Goal: Information Seeking & Learning: Learn about a topic

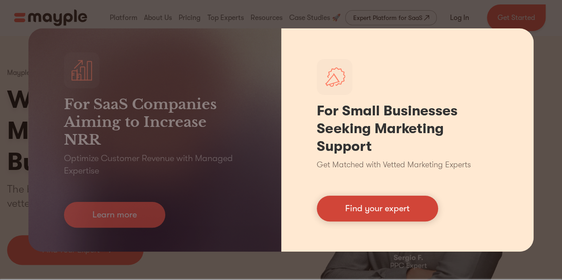
click at [396, 214] on link "Find your expert" at bounding box center [377, 209] width 121 height 26
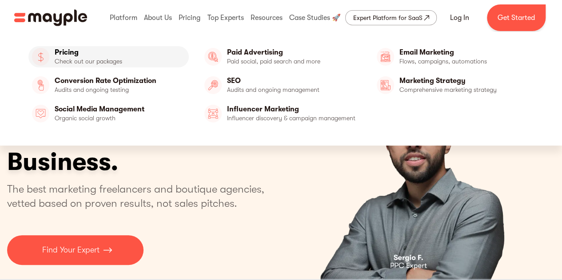
click at [91, 57] on link "Pricing" at bounding box center [108, 56] width 160 height 21
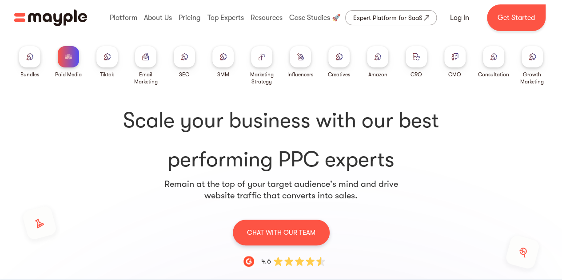
click at [184, 60] on img at bounding box center [184, 56] width 7 height 7
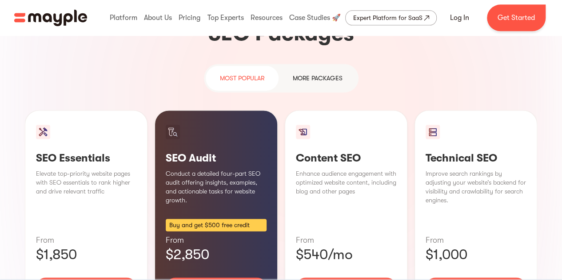
scroll to position [622, 0]
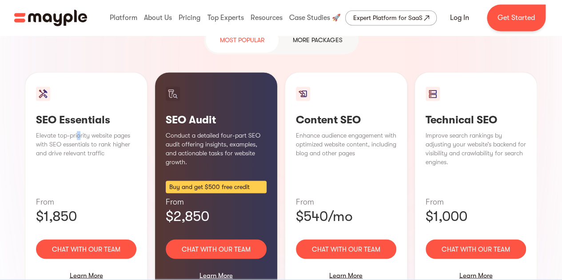
click at [80, 131] on p "Elevate top-priority website pages with SEO essentials to rank higher and drive…" at bounding box center [86, 144] width 100 height 27
click at [83, 131] on p "Elevate top-priority website pages with SEO essentials to rank higher and drive…" at bounding box center [86, 144] width 100 height 27
click at [78, 131] on p "Elevate top-priority website pages with SEO essentials to rank higher and drive…" at bounding box center [86, 144] width 100 height 27
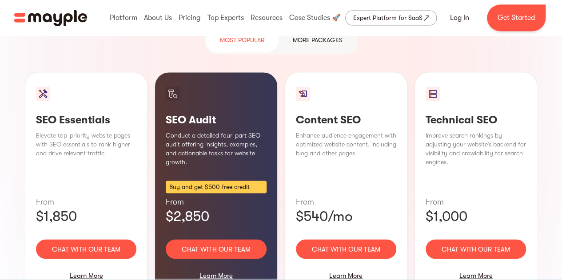
click at [75, 131] on p "Elevate top-priority website pages with SEO essentials to rank higher and drive…" at bounding box center [86, 144] width 100 height 27
click at [74, 131] on p "Elevate top-priority website pages with SEO essentials to rank higher and drive…" at bounding box center [86, 144] width 100 height 27
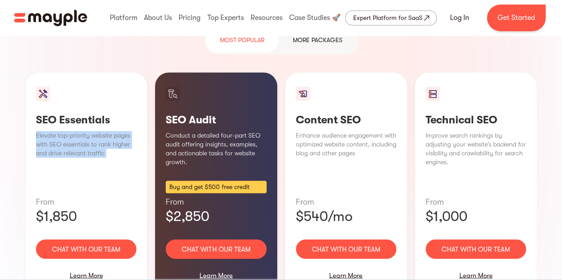
click at [74, 131] on p "Elevate top-priority website pages with SEO essentials to rank higher and drive…" at bounding box center [86, 144] width 100 height 27
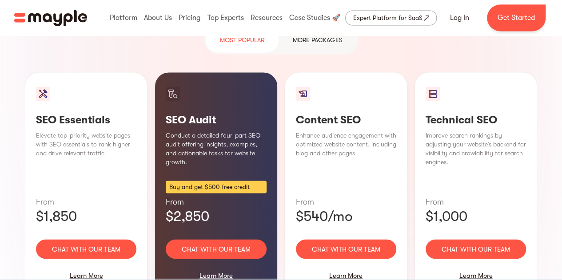
click at [464, 107] on div "Technical SEO Improve search rankings by adjusting your website’s backend for v…" at bounding box center [475, 185] width 123 height 227
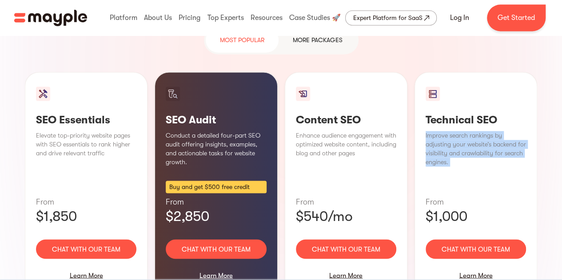
click at [464, 107] on div "Technical SEO Improve search rankings by adjusting your website’s backend for v…" at bounding box center [475, 185] width 123 height 227
click at [476, 149] on div "Technical SEO Improve search rankings by adjusting your website’s backend for v…" at bounding box center [475, 185] width 123 height 227
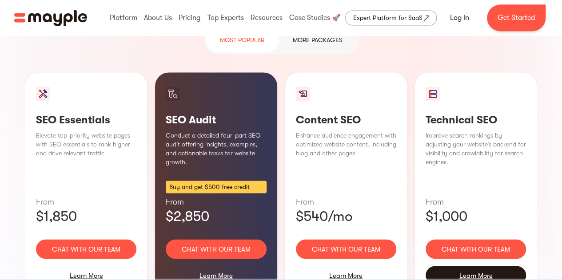
click at [473, 266] on div "Learn More" at bounding box center [475, 275] width 100 height 19
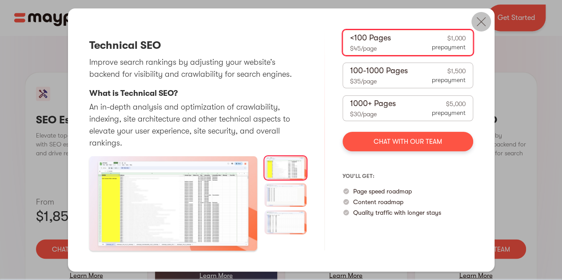
click at [478, 16] on img at bounding box center [481, 22] width 20 height 20
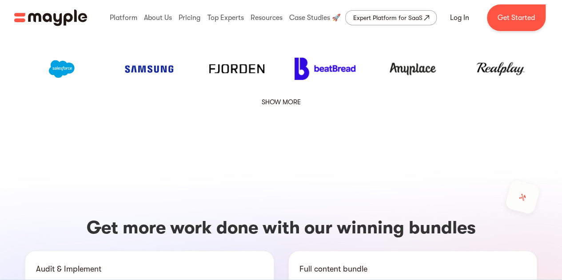
scroll to position [1643, 0]
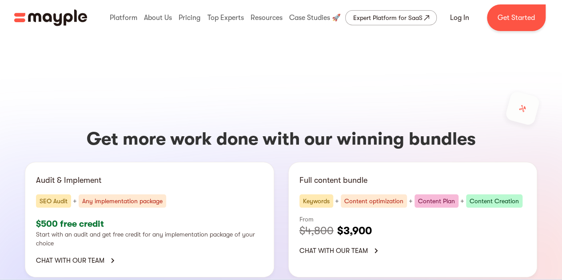
click at [197, 130] on div "Get more work done with our winning bundles Audit & Implement SEO Audit + Any i…" at bounding box center [281, 260] width 540 height 440
click at [183, 84] on div "Get more work done with our winning bundles Audit & Implement SEO Audit + Any i…" at bounding box center [281, 260] width 540 height 440
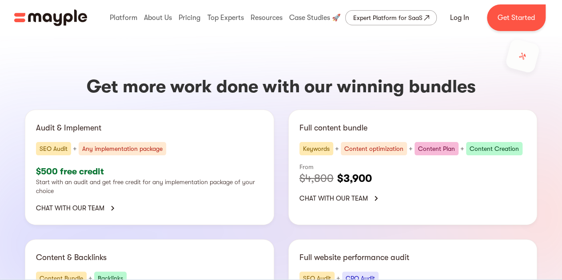
scroll to position [1687, 0]
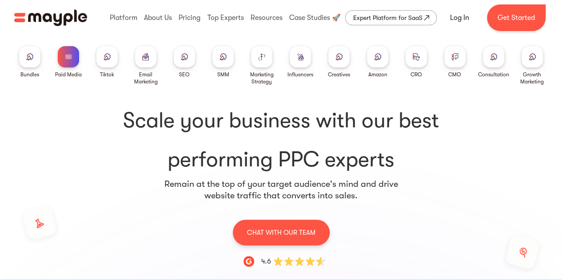
click at [184, 57] on img at bounding box center [184, 56] width 7 height 7
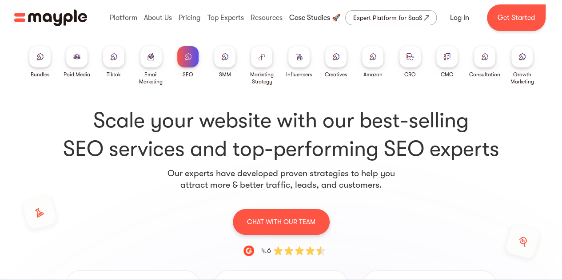
click at [302, 15] on link at bounding box center [315, 18] width 56 height 28
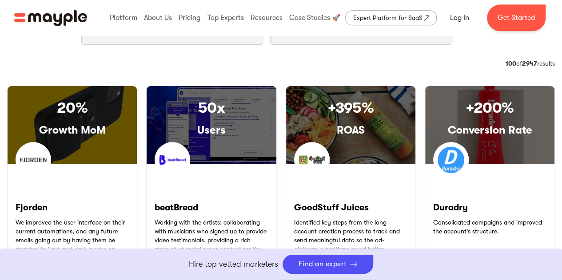
scroll to position [403, 0]
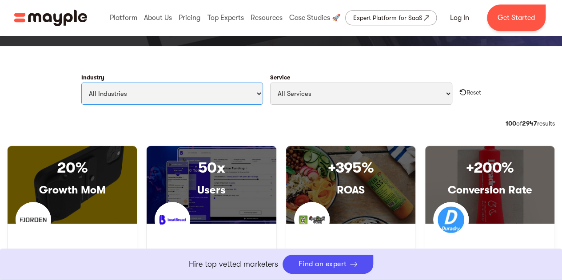
click at [222, 87] on select "All Industries Travel & Leisure Nonprofit & Government Automotive & Transportat…" at bounding box center [172, 94] width 182 height 22
select select "Technology"
click at [81, 83] on select "All Industries Travel & Leisure Nonprofit & Government Automotive & Transportat…" at bounding box center [172, 94] width 182 height 22
click at [367, 102] on select "All Services Paid Ads Email Marketing SEO CRO Social Media Management Marketing…" at bounding box center [361, 94] width 182 height 22
select select "SEO"
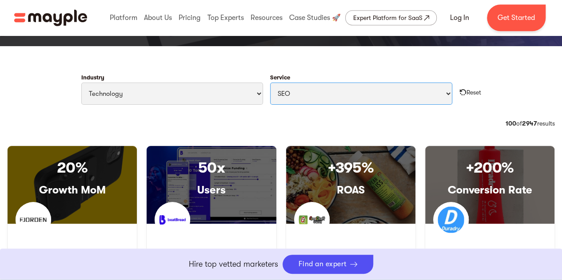
click at [270, 83] on select "All Services Paid Ads Email Marketing SEO CRO Social Media Management Marketing…" at bounding box center [361, 94] width 182 height 22
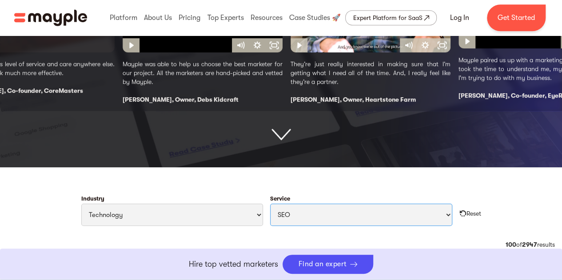
scroll to position [314, 0]
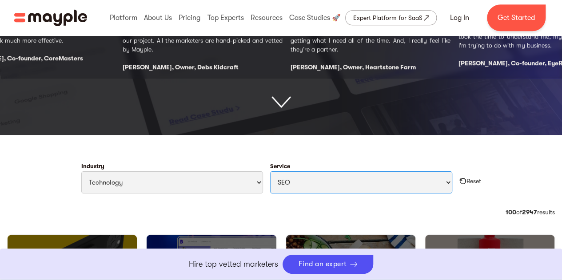
click at [343, 180] on select "All Services Paid Ads Email Marketing SEO CRO Social Media Management Marketing…" at bounding box center [361, 182] width 182 height 22
click at [270, 171] on select "All Services Paid Ads Email Marketing SEO CRO Social Media Management Marketing…" at bounding box center [361, 182] width 182 height 22
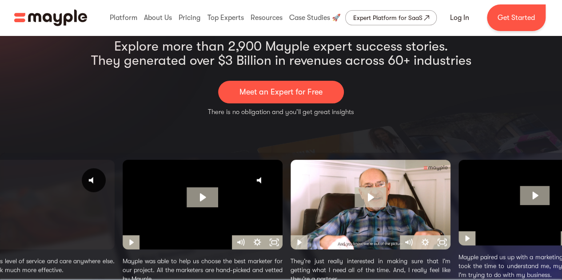
scroll to position [0, 0]
